Goal: Task Accomplishment & Management: Manage account settings

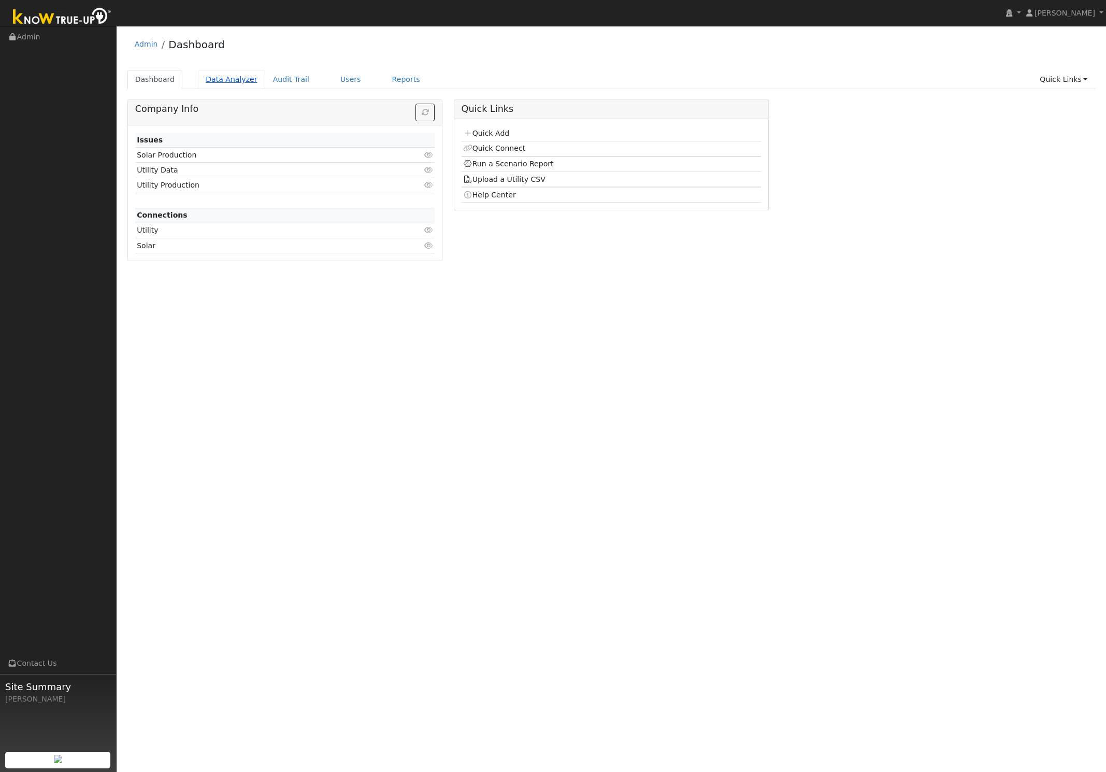
click at [204, 82] on link "Data Analyzer" at bounding box center [231, 79] width 67 height 19
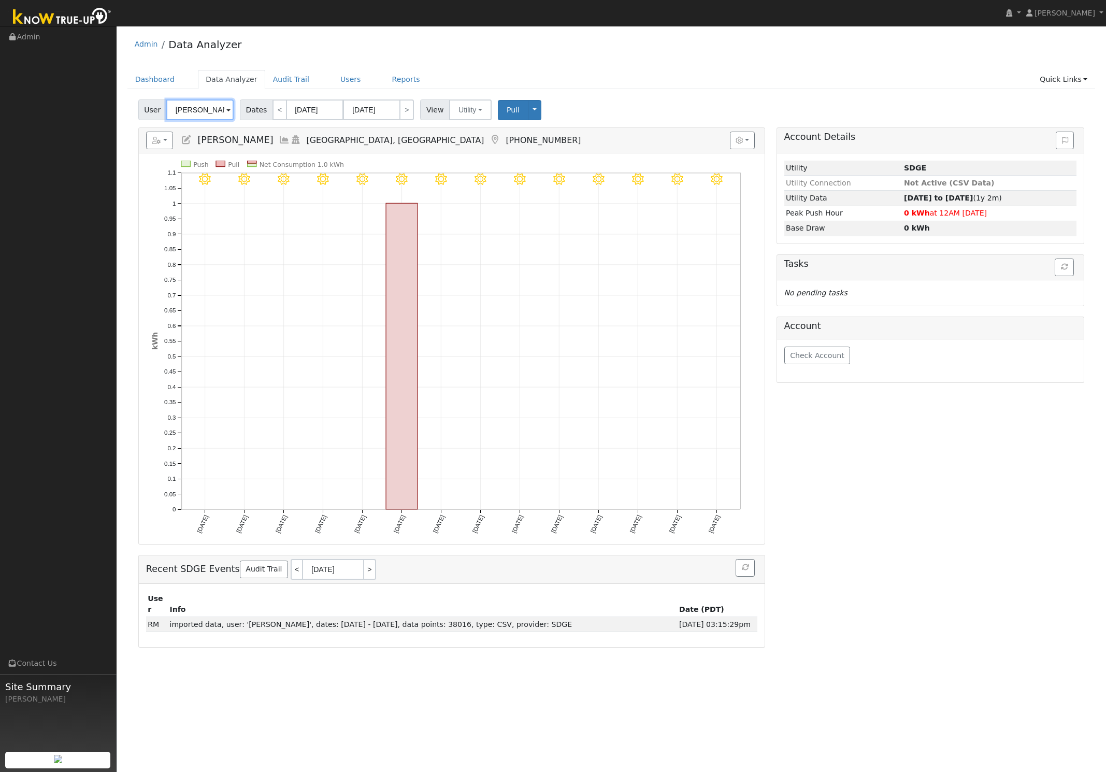
drag, startPoint x: 188, startPoint y: 102, endPoint x: 198, endPoint y: 94, distance: 12.2
click at [188, 102] on input "Carlos Romero" at bounding box center [199, 109] width 67 height 21
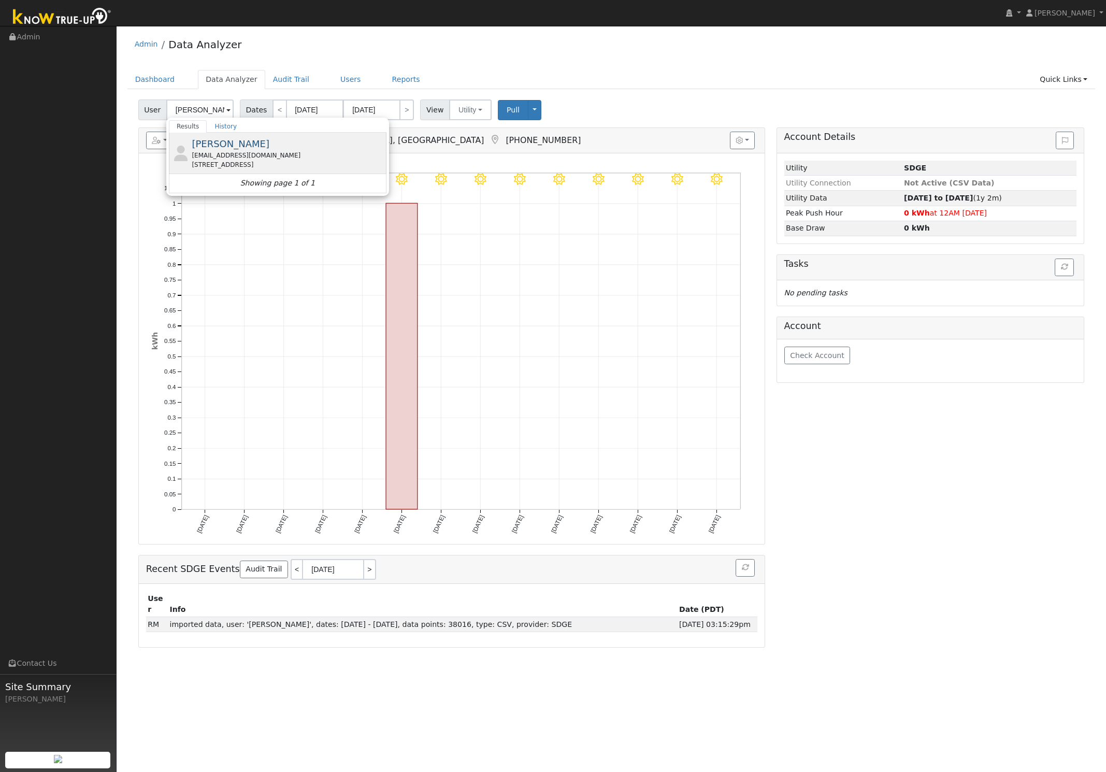
click at [223, 139] on span "Sam Hoffman" at bounding box center [231, 143] width 78 height 11
type input "Sam Hoffman"
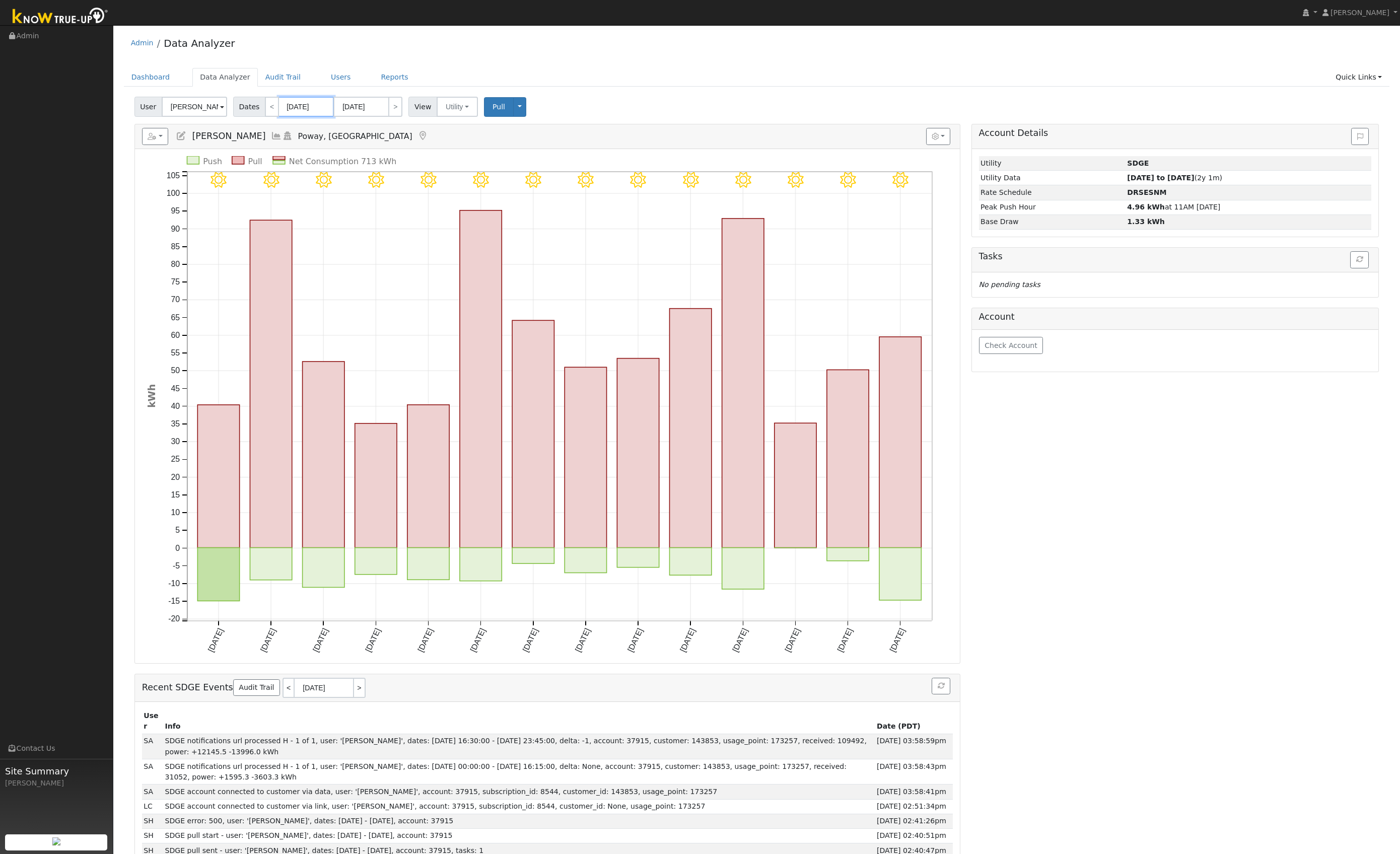
click at [291, 110] on input "09/10/2025" at bounding box center [305, 106] width 55 height 20
click at [316, 128] on select "January February March April May June July August September October November De…" at bounding box center [333, 127] width 66 height 12
select select "7"
click at [307, 122] on select "January February March April May June July August September October November De…" at bounding box center [333, 127] width 66 height 12
click at [393, 161] on span "1" at bounding box center [396, 159] width 19 height 19
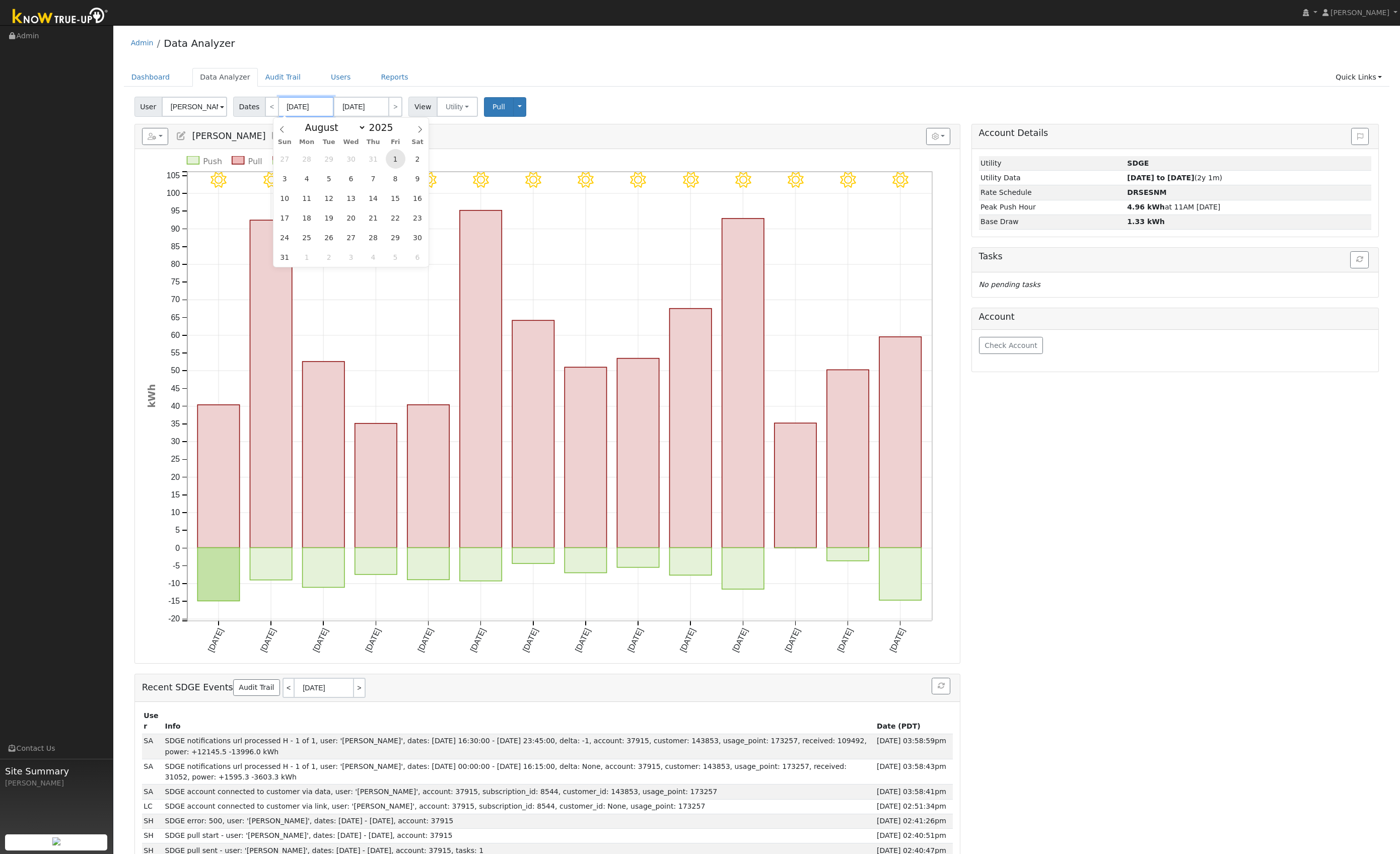
type input "08/01/2025"
type input "08/31/2025"
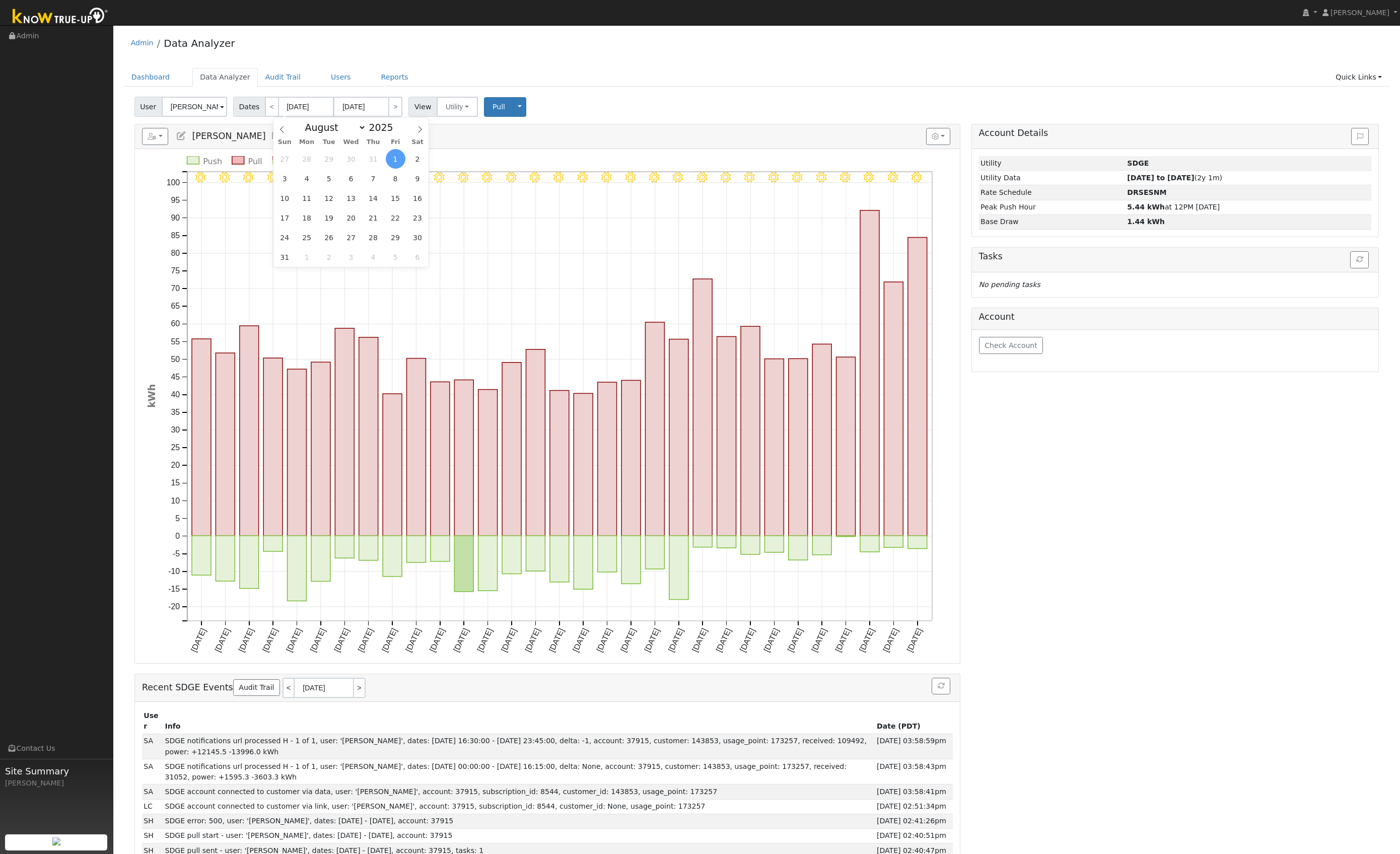
click at [443, 67] on div "Admin Data Analyzer Dashboard Data Analyzer Audit Trail Users Reports Quick Lin…" at bounding box center [756, 458] width 1277 height 857
click at [390, 106] on link ">" at bounding box center [395, 106] width 15 height 20
type input "09/01/2025"
type input "09/30/2025"
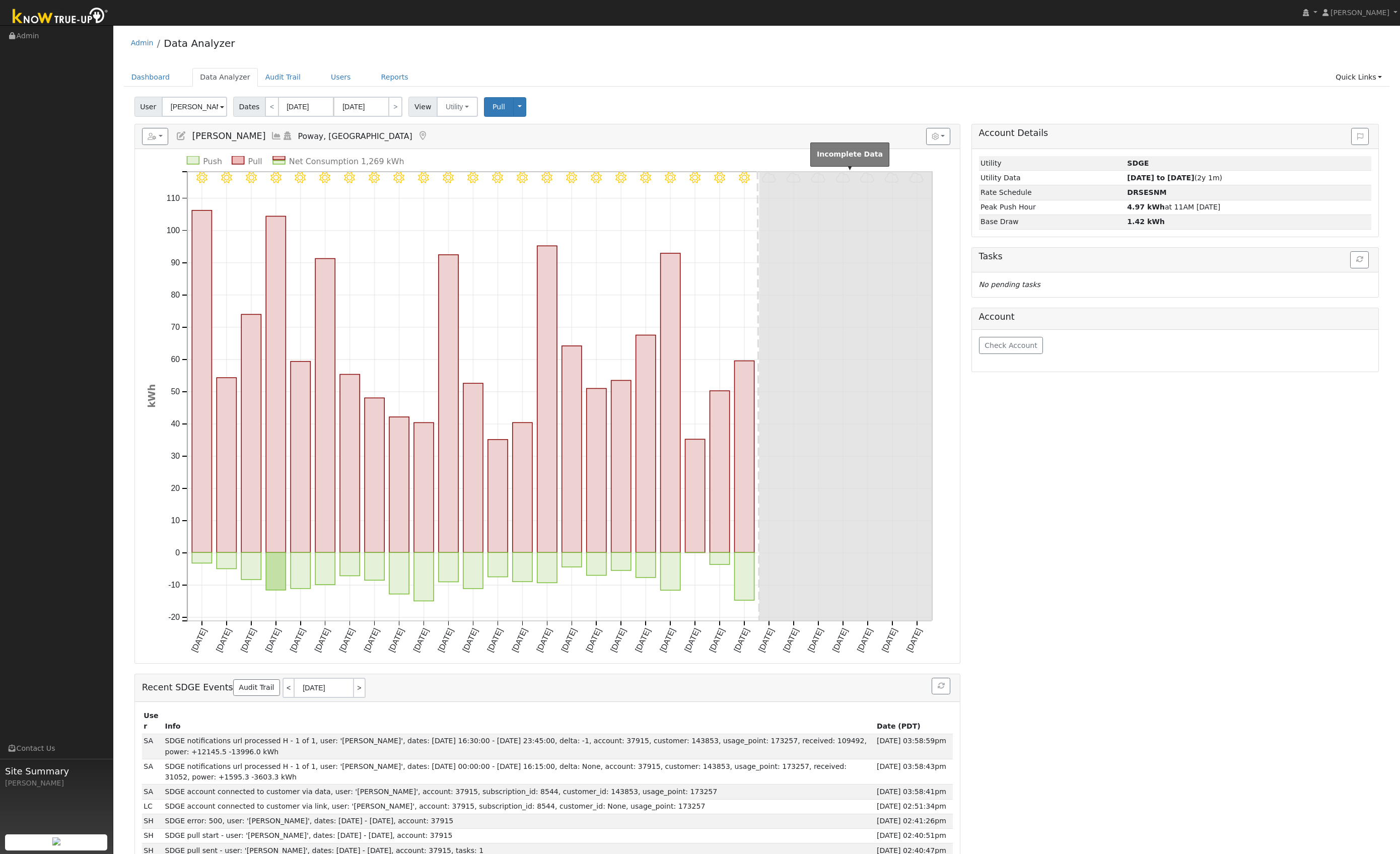
click at [890, 388] on rect at bounding box center [846, 396] width 173 height 449
click at [963, 567] on div "Reports Scenario Health Check Energy Audit Account Timeline User Audit Trail In…" at bounding box center [547, 505] width 837 height 764
click at [992, 500] on div "Account Details Issue History Date By Flag Comment Type No Issue History Loadin…" at bounding box center [1174, 505] width 418 height 764
click at [454, 115] on button "Utility" at bounding box center [457, 106] width 41 height 20
click at [449, 142] on link "Solar" at bounding box center [470, 143] width 70 height 15
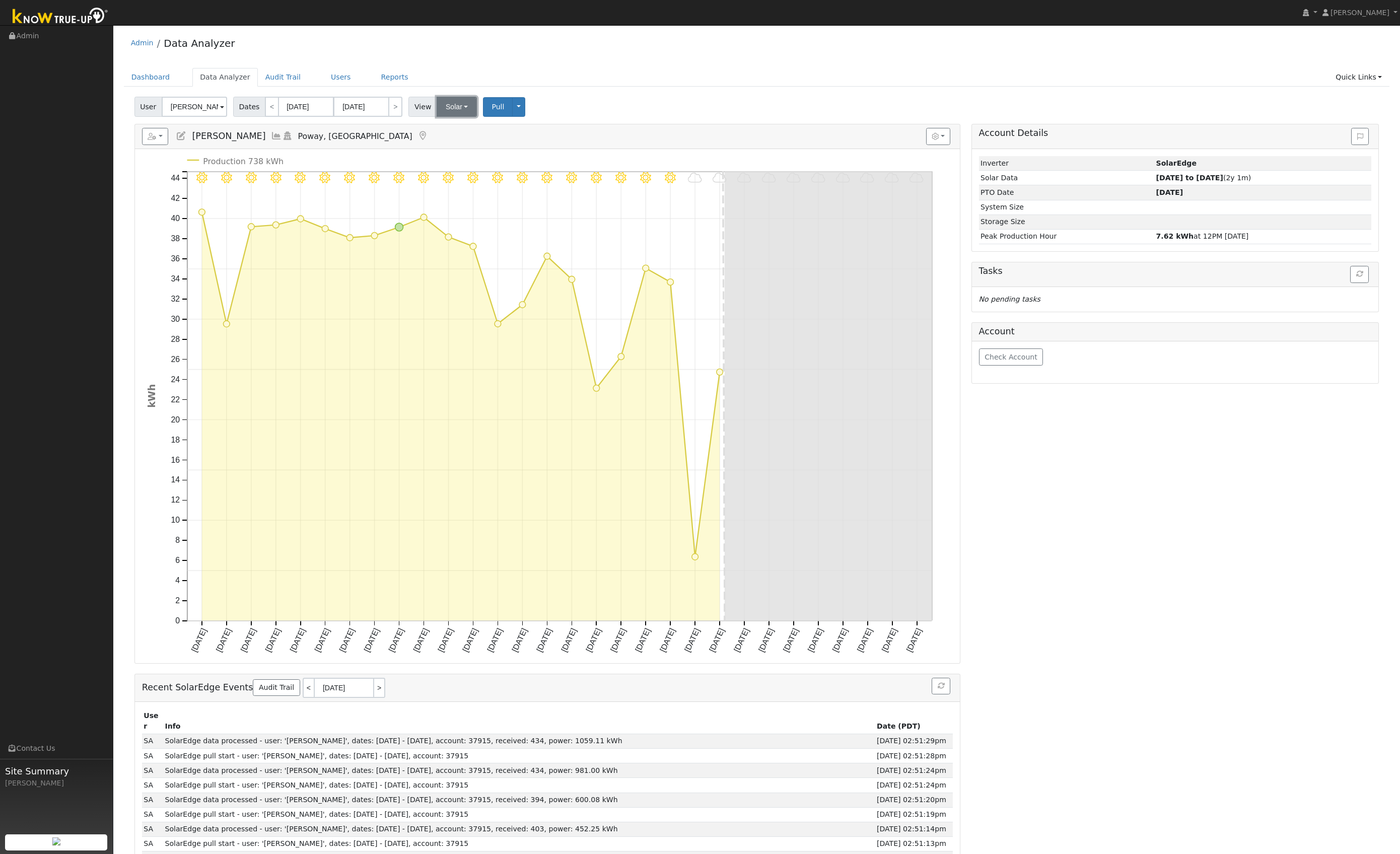
click at [438, 107] on button "Solar" at bounding box center [456, 106] width 40 height 20
click at [450, 128] on link "Utility" at bounding box center [470, 128] width 70 height 15
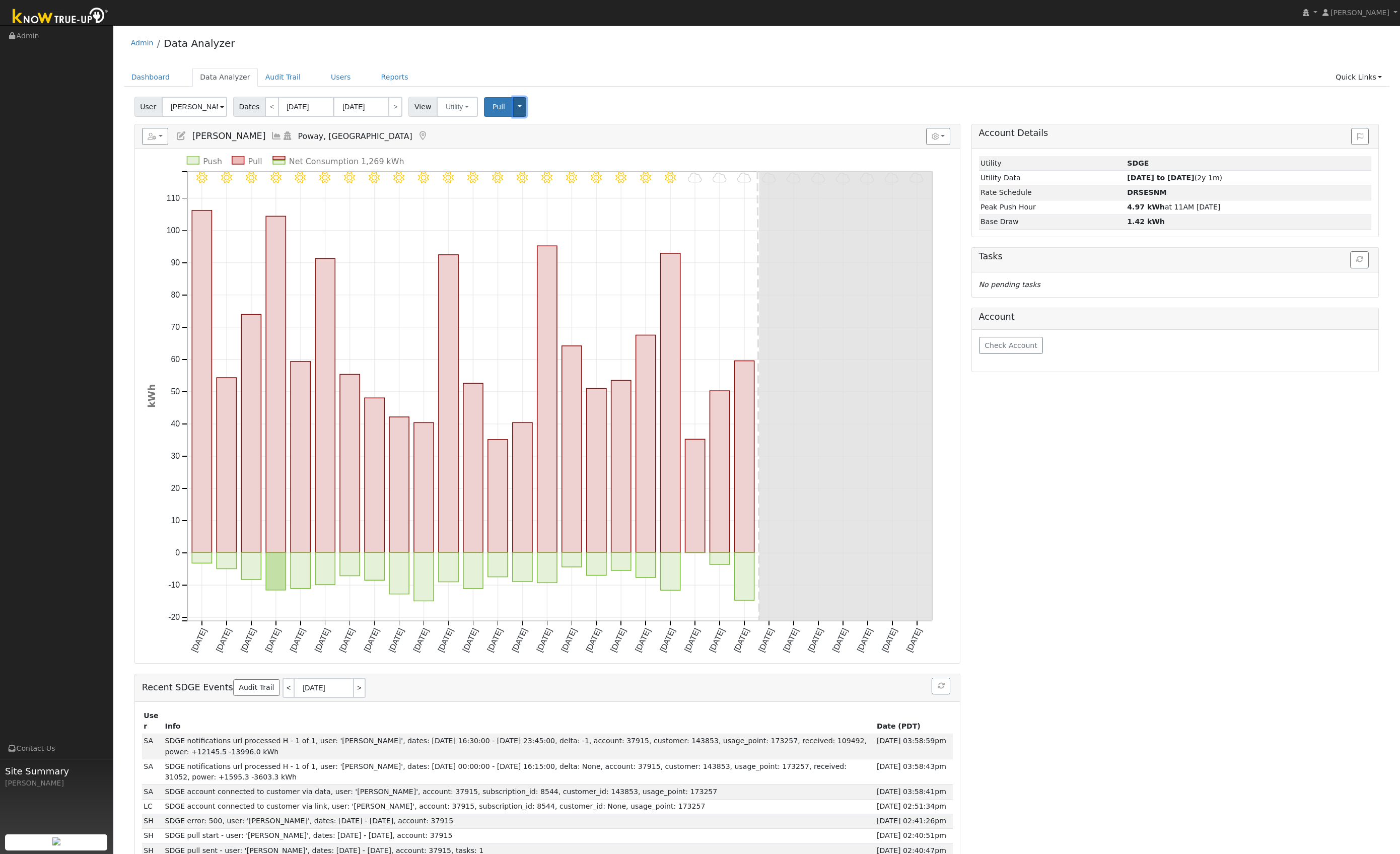
click at [513, 105] on button "Toggle Dropdown" at bounding box center [519, 107] width 13 height 19
click at [557, 105] on div "User Sam Hoffman Account Default Account Default Account 16624 Martincoit Road,…" at bounding box center [756, 105] width 1248 height 23
click at [185, 134] on icon at bounding box center [181, 135] width 11 height 9
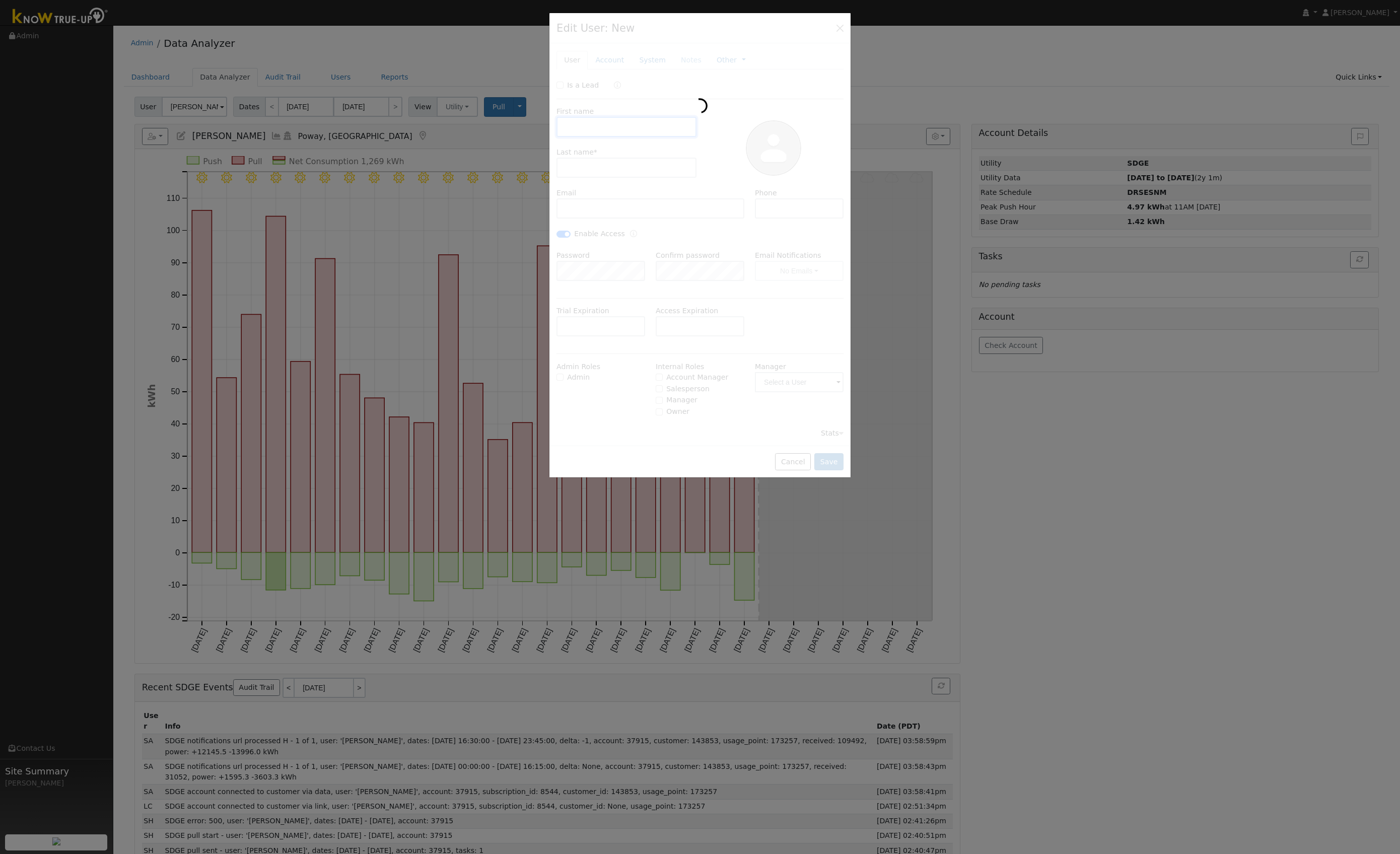
type input "Sam"
type input "Hoffman"
type input "hikermichah3@gmail.com"
type input "16196071605"
checkbox input "true"
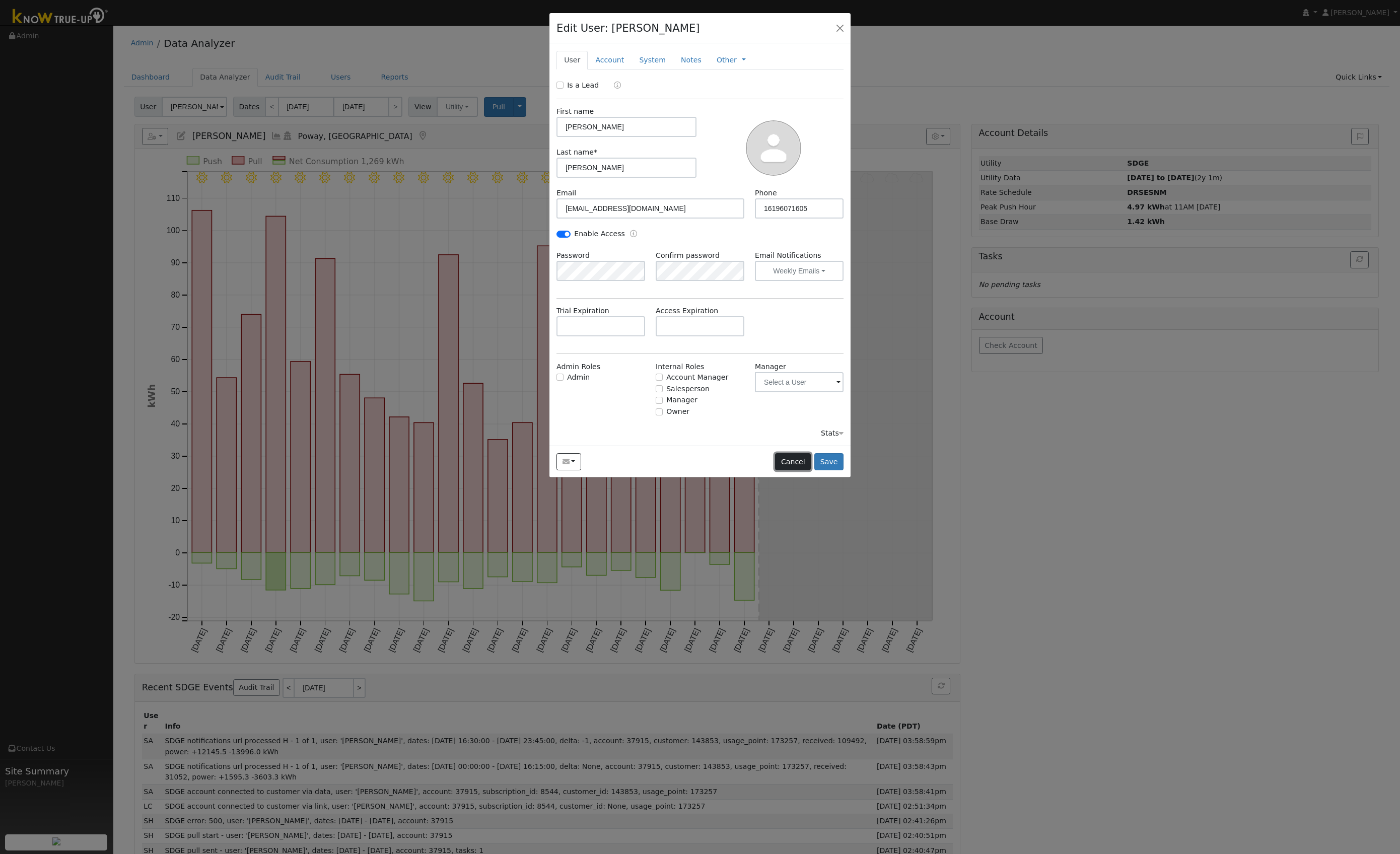
click at [791, 458] on button "Cancel" at bounding box center [792, 462] width 36 height 18
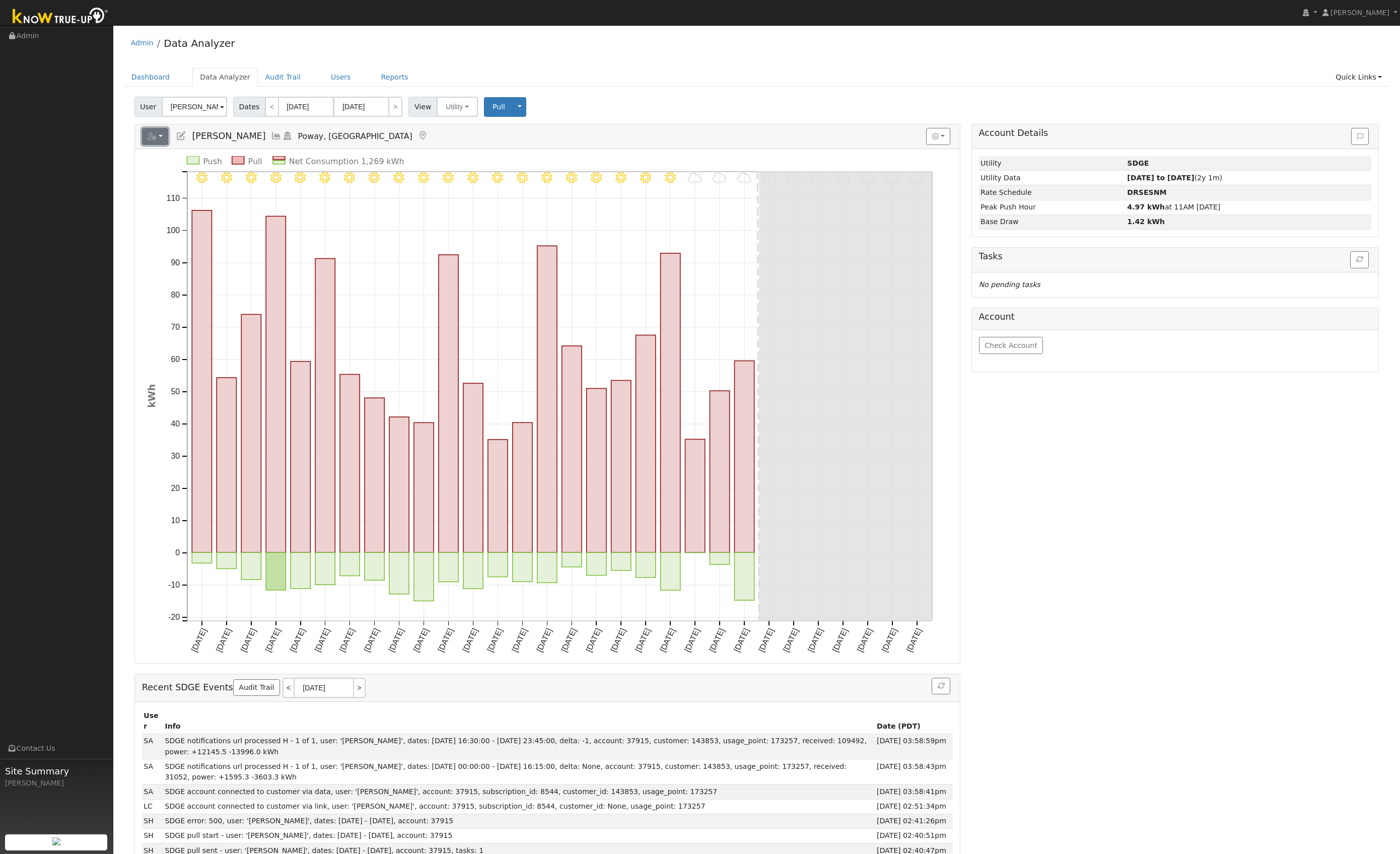
click at [160, 138] on button "button" at bounding box center [155, 137] width 26 height 18
click at [368, 127] on div "Reports Scenario Health Check Energy Audit Account Timeline User Audit Trail In…" at bounding box center [547, 136] width 825 height 24
click at [271, 135] on icon at bounding box center [276, 135] width 11 height 9
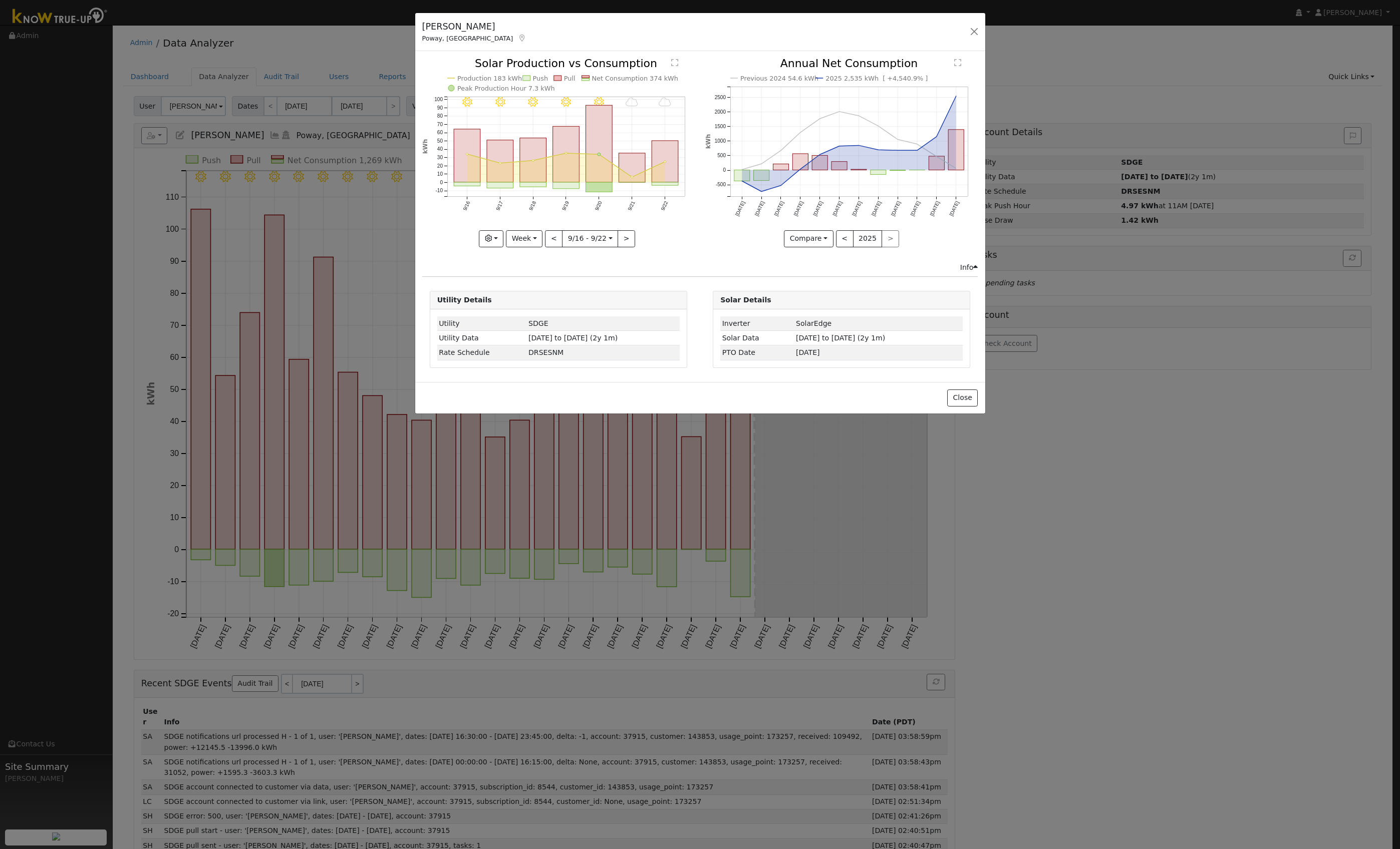
click at [676, 61] on text "" at bounding box center [674, 63] width 7 height 8
